Goal: Information Seeking & Learning: Find specific fact

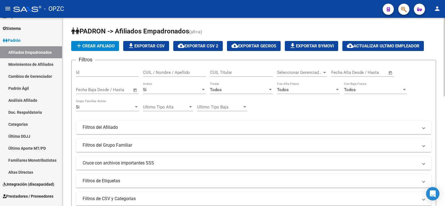
click at [173, 73] on input "CUIL / Nombre / Apellido" at bounding box center [174, 72] width 63 height 5
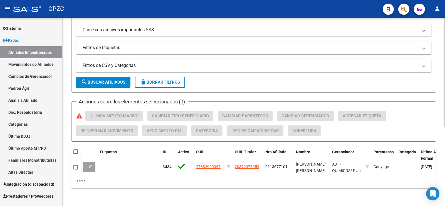
type input "38296939"
click at [155, 80] on span "delete Borrar Filtros" at bounding box center [160, 82] width 40 height 5
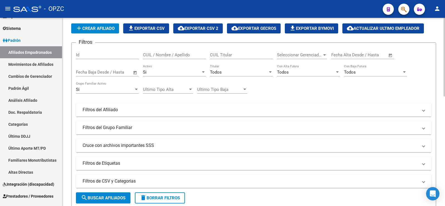
scroll to position [0, 0]
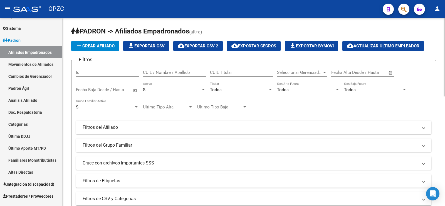
click at [165, 71] on input "CUIL / Nombre / Apellido" at bounding box center [174, 72] width 63 height 5
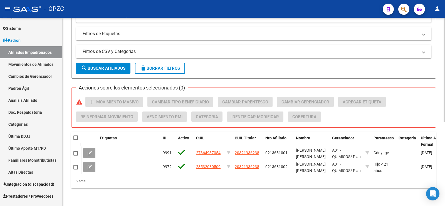
scroll to position [151, 0]
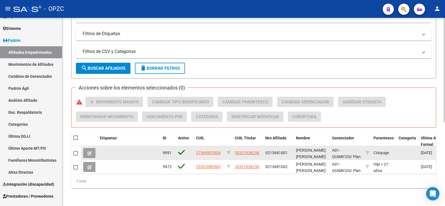
type input "bianchi"
click at [94, 148] on button at bounding box center [89, 153] width 13 height 10
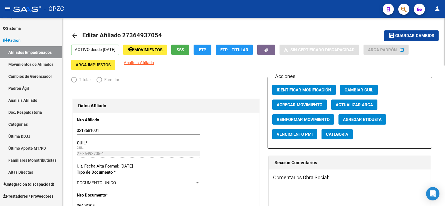
radio input "true"
type input "30-50424922-7"
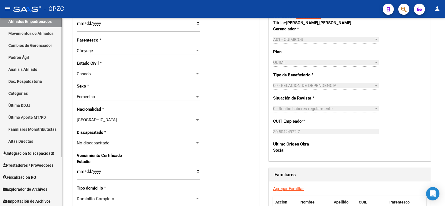
scroll to position [66, 0]
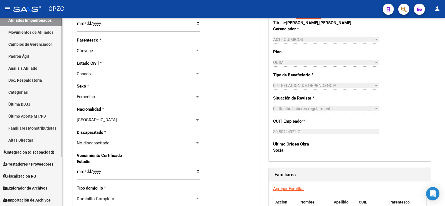
click at [32, 175] on span "Fiscalización RG" at bounding box center [19, 176] width 33 height 6
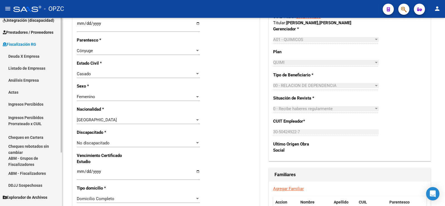
click at [27, 66] on link "Listado de Empresas" at bounding box center [31, 68] width 62 height 12
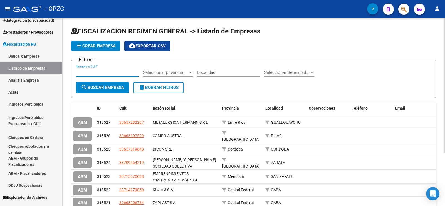
paste input "30-50424922-7"
click at [117, 86] on span "search Buscar Empresa" at bounding box center [102, 87] width 43 height 5
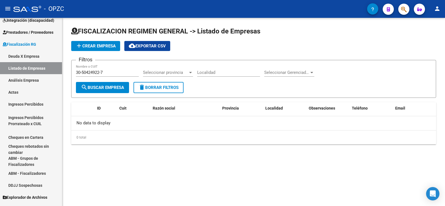
click at [83, 71] on input "30-50424922-7" at bounding box center [107, 72] width 63 height 5
click at [100, 71] on input "3050424922-7" at bounding box center [107, 72] width 63 height 5
click at [101, 73] on input "3050424922-7" at bounding box center [107, 72] width 63 height 5
type input "30504249227"
click at [101, 85] on span "search Buscar Empresa" at bounding box center [102, 87] width 43 height 5
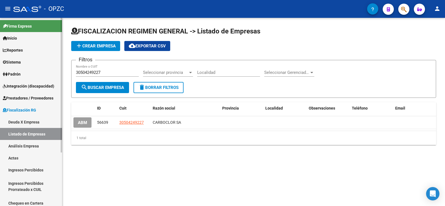
click at [24, 73] on link "Padrón" at bounding box center [31, 74] width 62 height 12
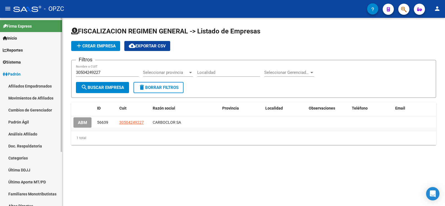
click at [24, 85] on link "Afiliados Empadronados" at bounding box center [31, 86] width 62 height 12
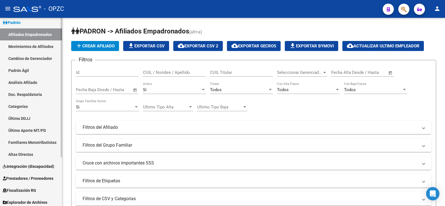
scroll to position [66, 0]
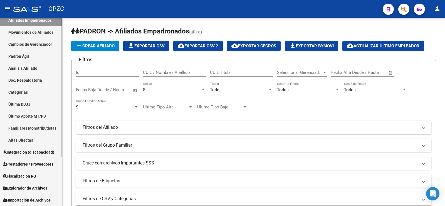
click at [29, 187] on span "Explorador de Archivos" at bounding box center [25, 188] width 45 height 6
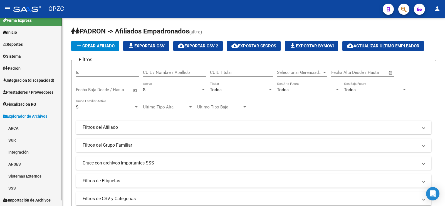
scroll to position [6, 0]
click at [24, 129] on link "ARCA" at bounding box center [31, 128] width 62 height 12
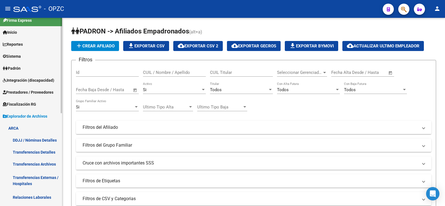
click at [27, 196] on link "Relaciones Laborales" at bounding box center [31, 197] width 62 height 12
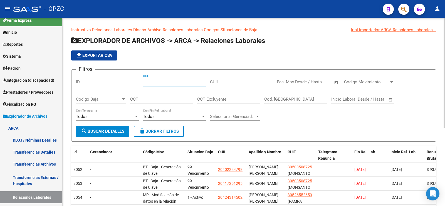
click at [149, 83] on input "CUIT" at bounding box center [174, 81] width 63 height 5
type input "20-39426325-8"
click at [117, 129] on span "search Buscar Detalles" at bounding box center [102, 131] width 43 height 5
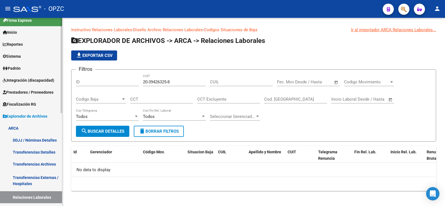
click at [21, 68] on span "Padrón" at bounding box center [12, 68] width 18 height 6
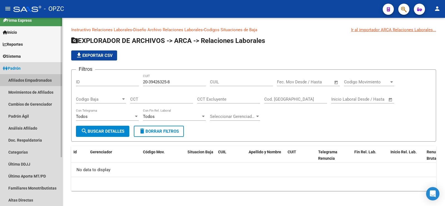
click at [24, 79] on link "Afiliados Empadronados" at bounding box center [31, 80] width 62 height 12
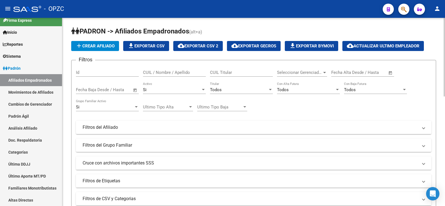
click at [162, 72] on input "CUIL / Nombre / Apellido" at bounding box center [174, 72] width 63 height 5
click at [189, 71] on input "contrerasll" at bounding box center [174, 72] width 63 height 5
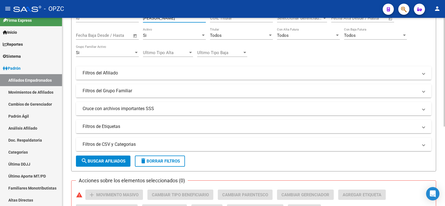
scroll to position [137, 0]
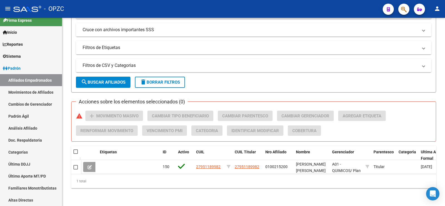
type input "[PERSON_NAME]"
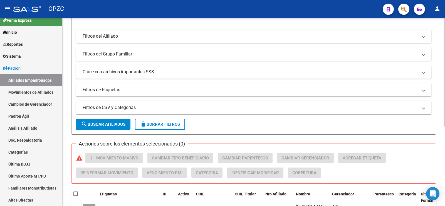
scroll to position [26, 0]
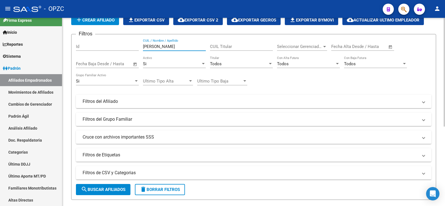
drag, startPoint x: 168, startPoint y: 48, endPoint x: 136, endPoint y: 48, distance: 31.7
click at [136, 48] on div "Filtros Id [PERSON_NAME] CUIL / Nombre / Apellido CUIL Titular Seleccionar Gere…" at bounding box center [254, 100] width 356 height 123
click at [160, 192] on span "delete Borrar Filtros" at bounding box center [160, 189] width 40 height 5
